Goal: Transaction & Acquisition: Subscribe to service/newsletter

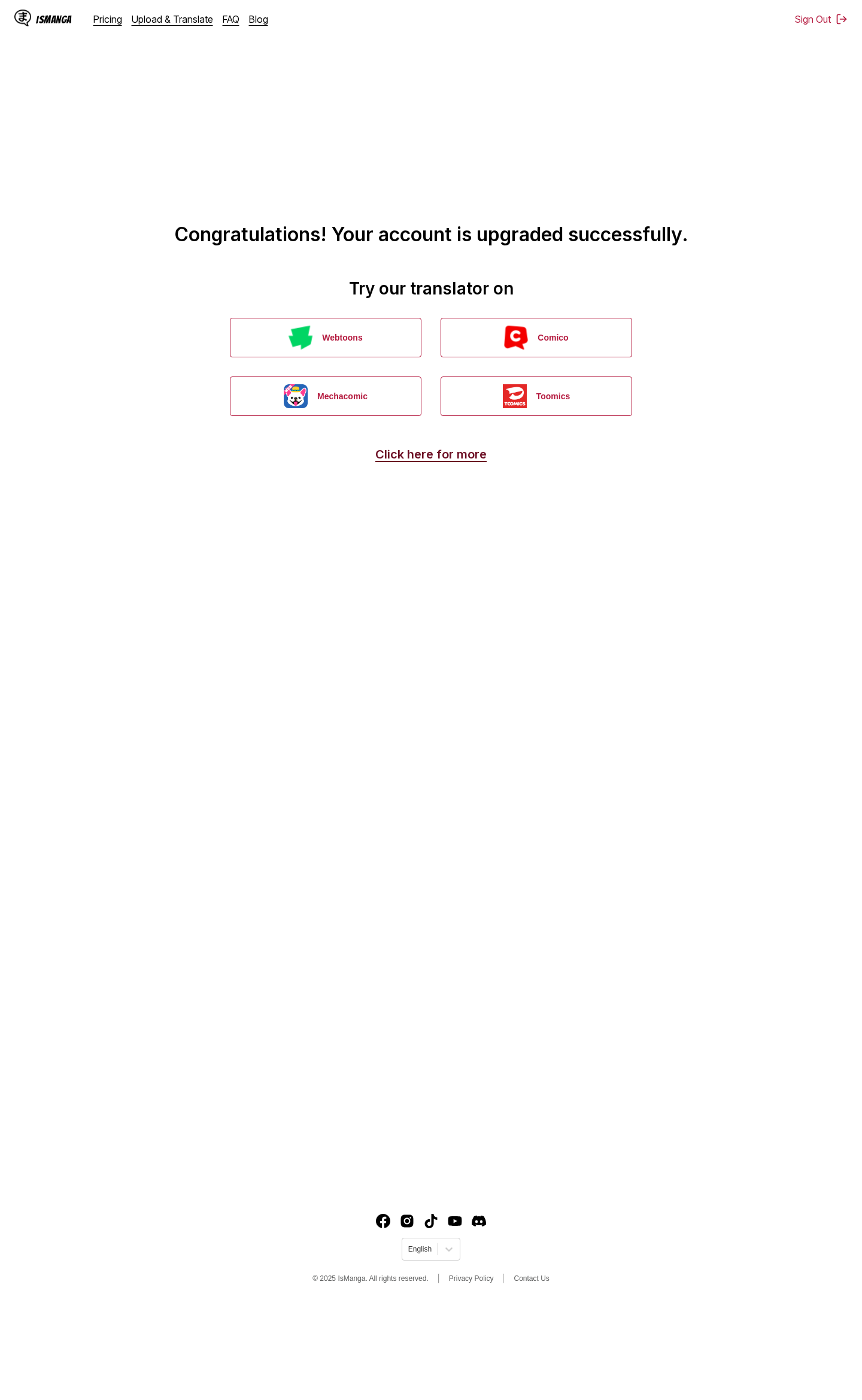
click at [425, 456] on link "Click here for more" at bounding box center [431, 454] width 111 height 14
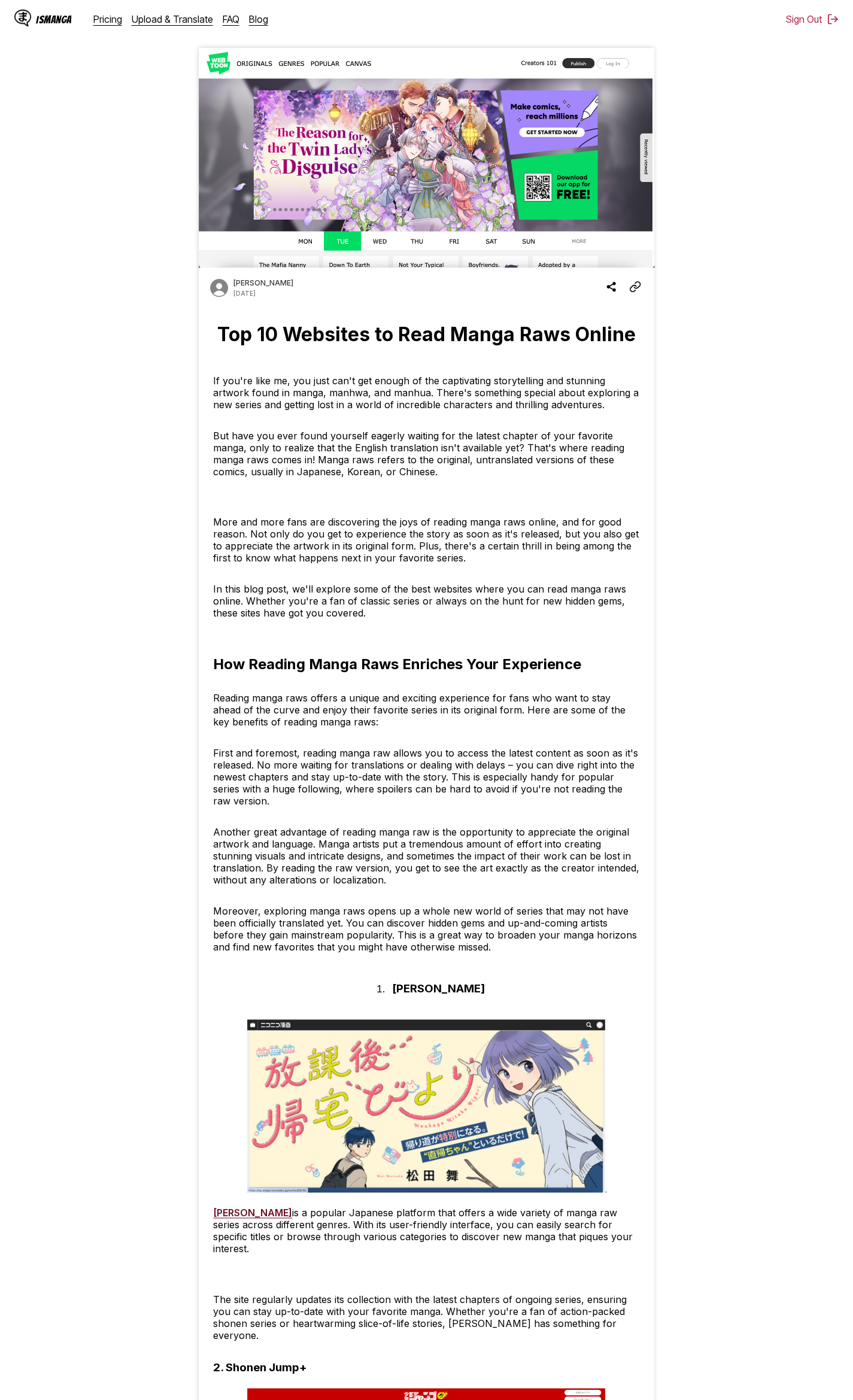
click at [54, 20] on div "IsManga" at bounding box center [54, 20] width 36 height 11
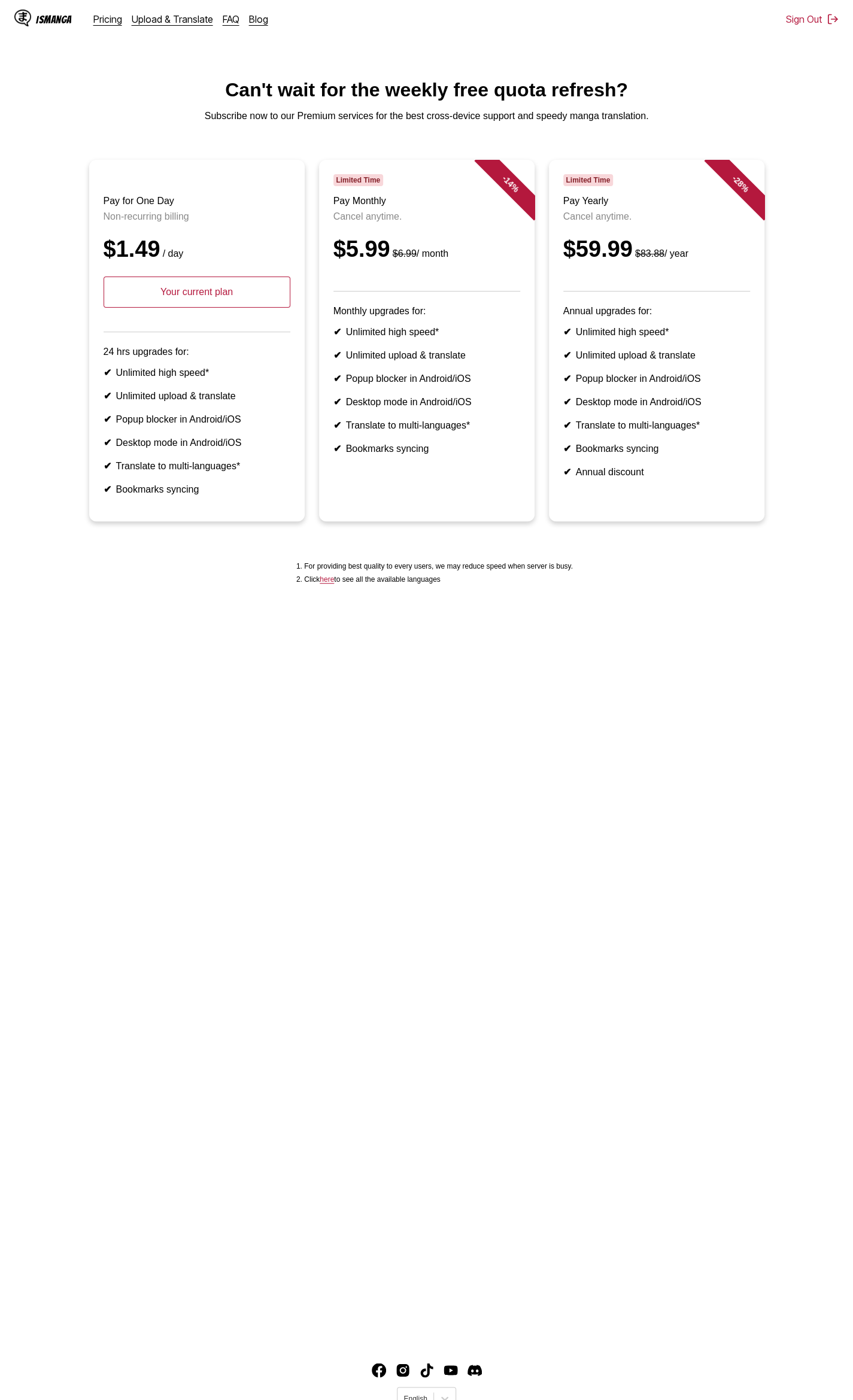
click at [231, 302] on p "Your current plan" at bounding box center [197, 292] width 187 height 31
click at [208, 302] on p "Your current plan" at bounding box center [197, 292] width 187 height 31
click at [208, 308] on p "Your current plan" at bounding box center [197, 292] width 187 height 31
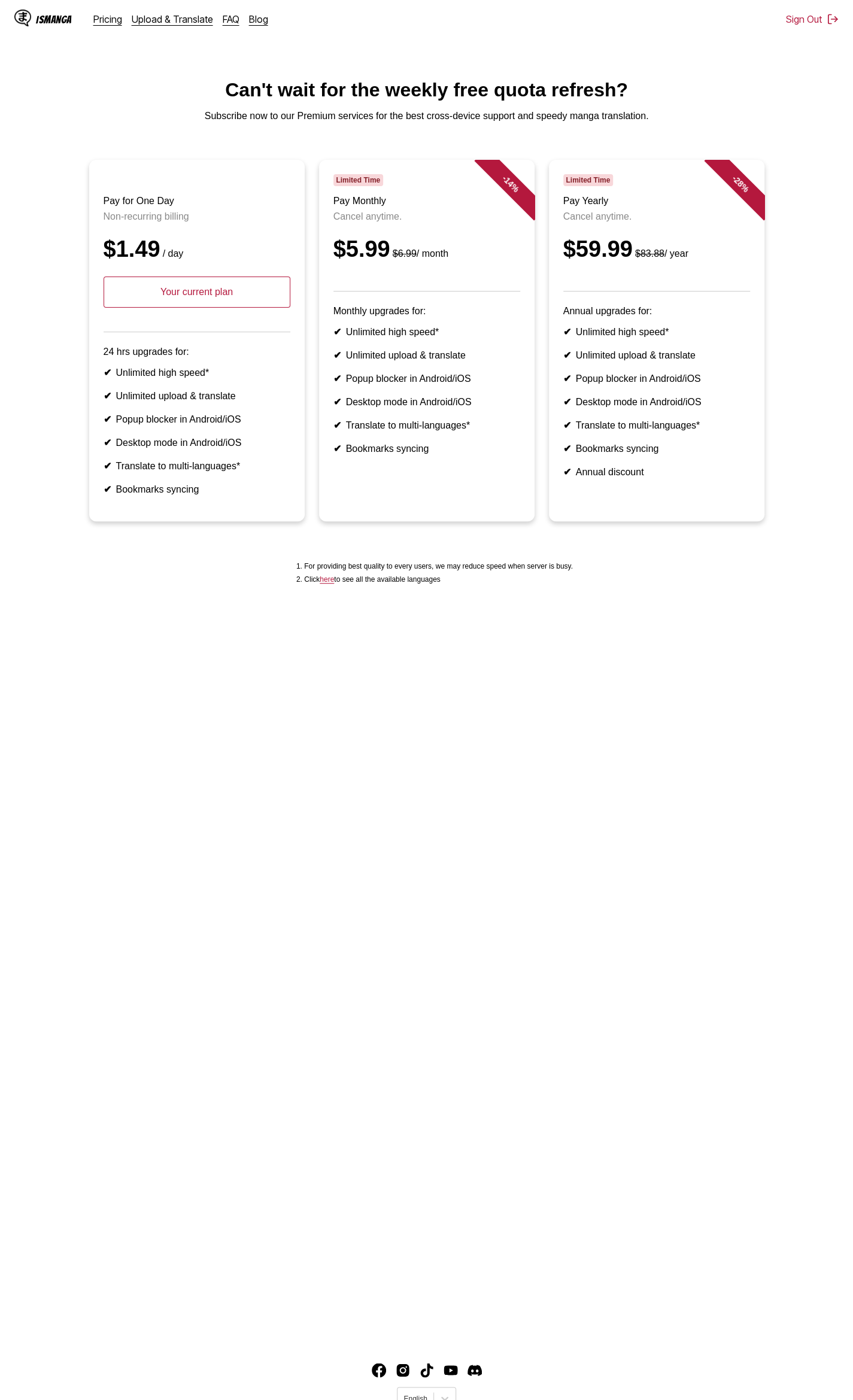
click at [208, 308] on p "Your current plan" at bounding box center [197, 292] width 187 height 31
